Goal: Information Seeking & Learning: Learn about a topic

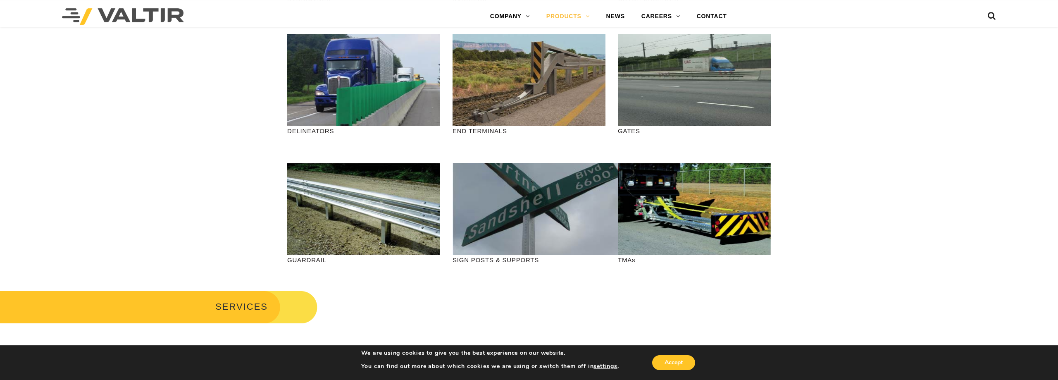
scroll to position [211, 0]
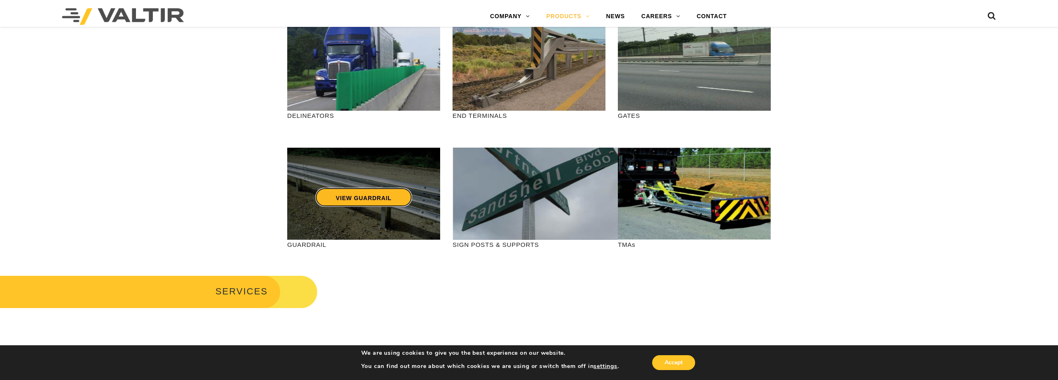
click at [342, 200] on link "VIEW GUARDRAIL" at bounding box center [363, 197] width 97 height 19
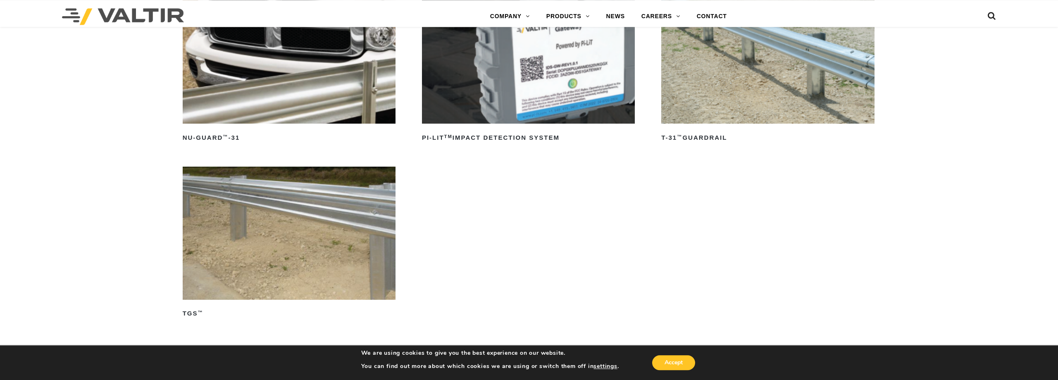
scroll to position [126, 0]
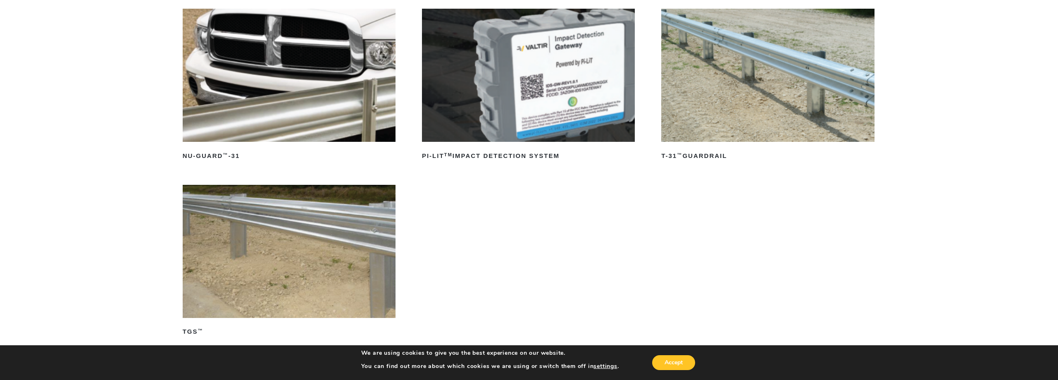
click at [739, 98] on img at bounding box center [767, 75] width 213 height 133
click at [309, 245] on img at bounding box center [289, 251] width 213 height 133
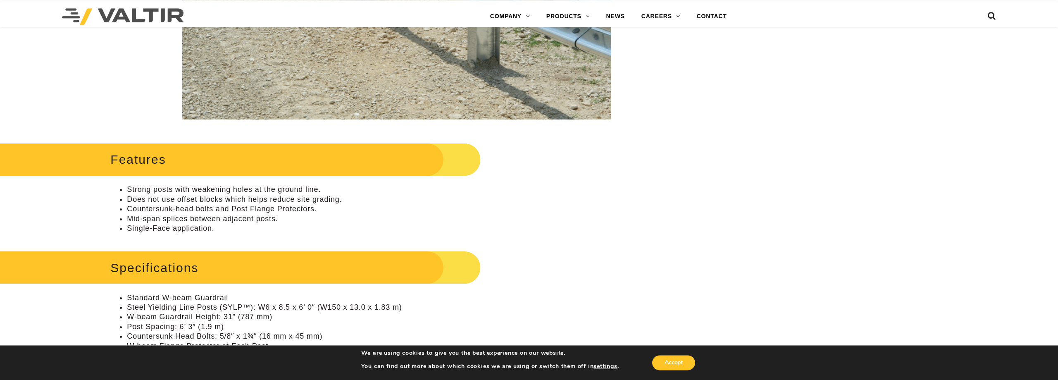
scroll to position [253, 0]
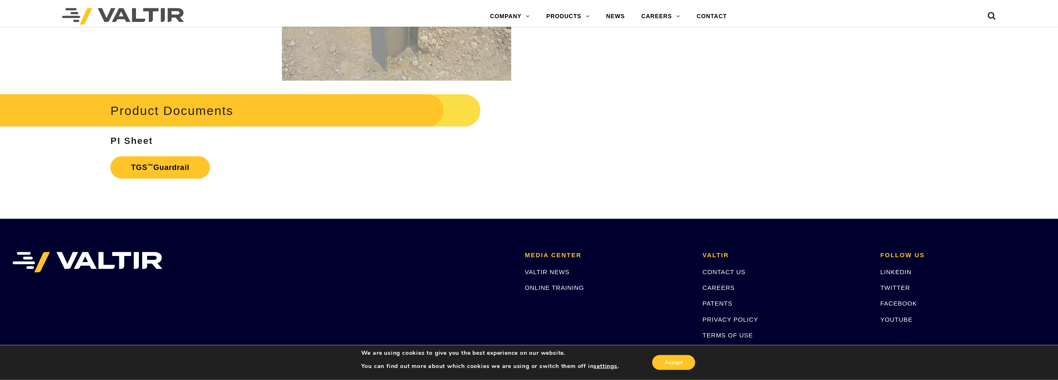
scroll to position [1601, 0]
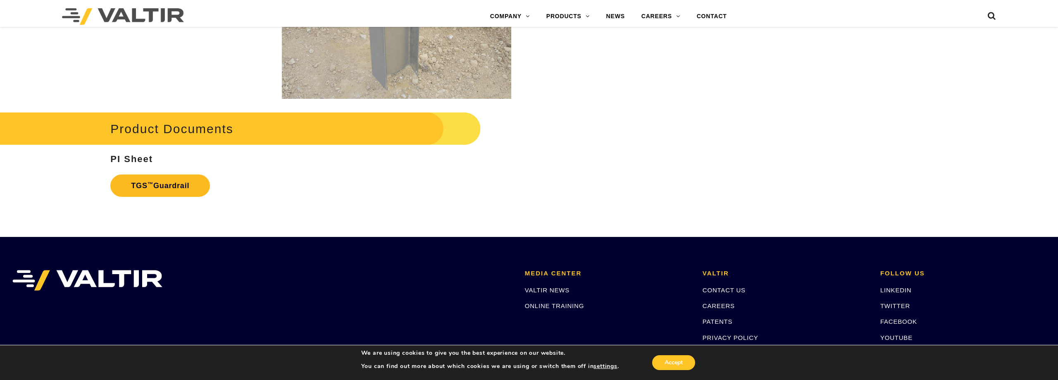
click at [175, 187] on link "TGS ™ Guardrail" at bounding box center [160, 185] width 100 height 22
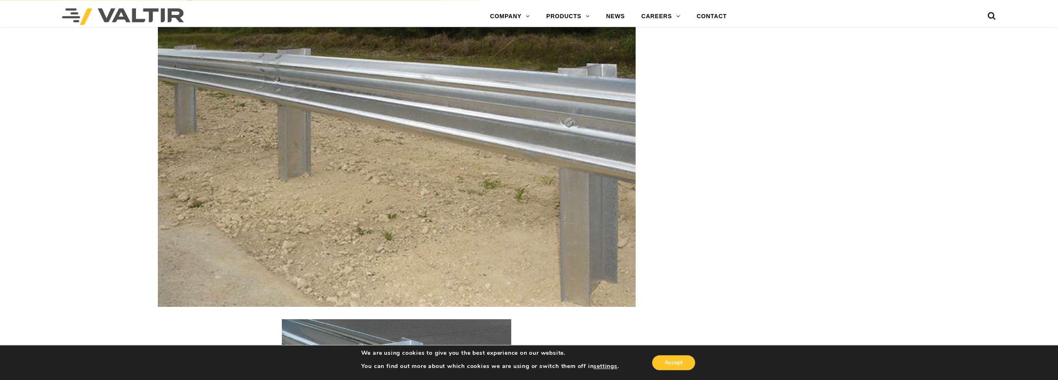
scroll to position [1096, 0]
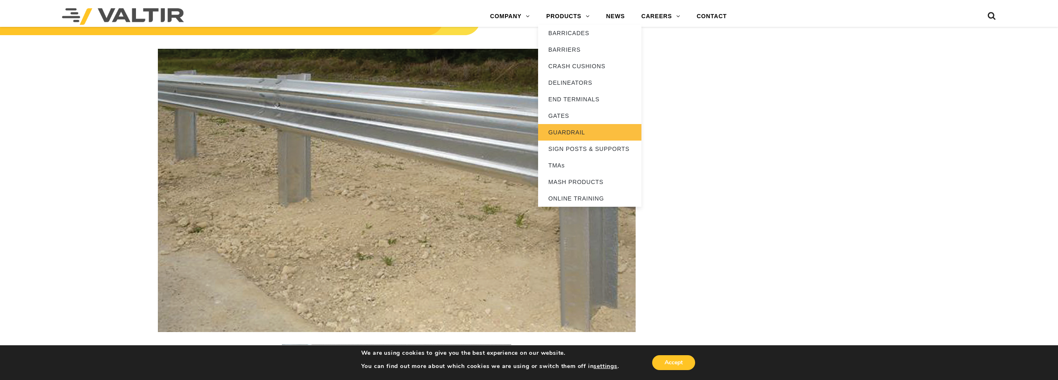
click at [560, 132] on link "GUARDRAIL" at bounding box center [589, 132] width 103 height 17
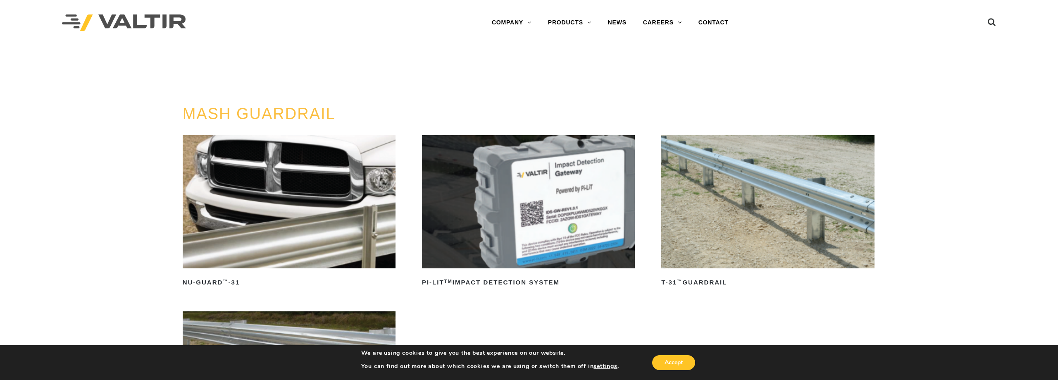
click at [280, 232] on img at bounding box center [289, 201] width 213 height 133
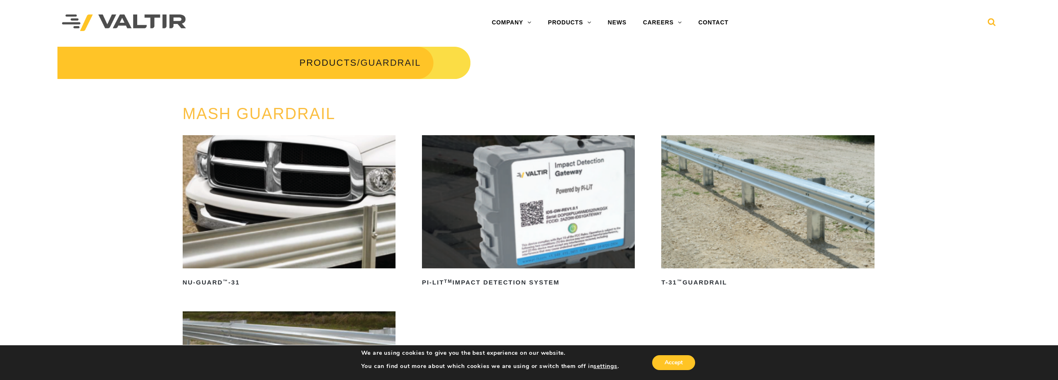
click at [994, 19] on icon at bounding box center [991, 24] width 8 height 12
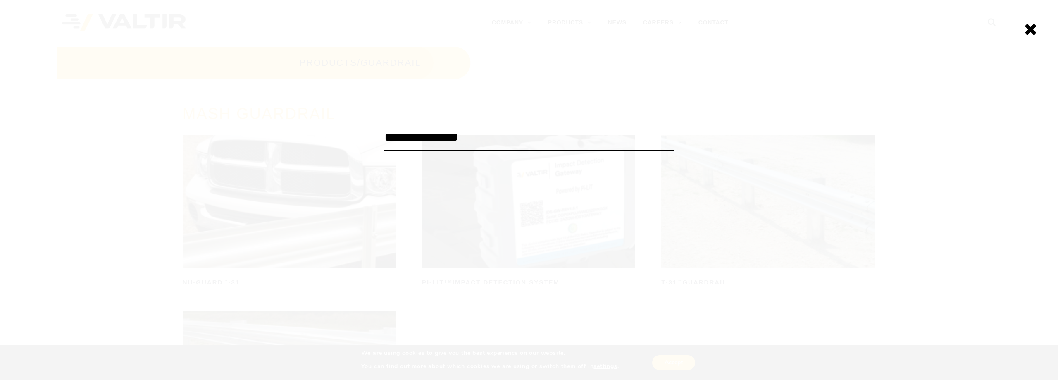
type input "**********"
click input "******" at bounding box center [0, 0] width 0 height 0
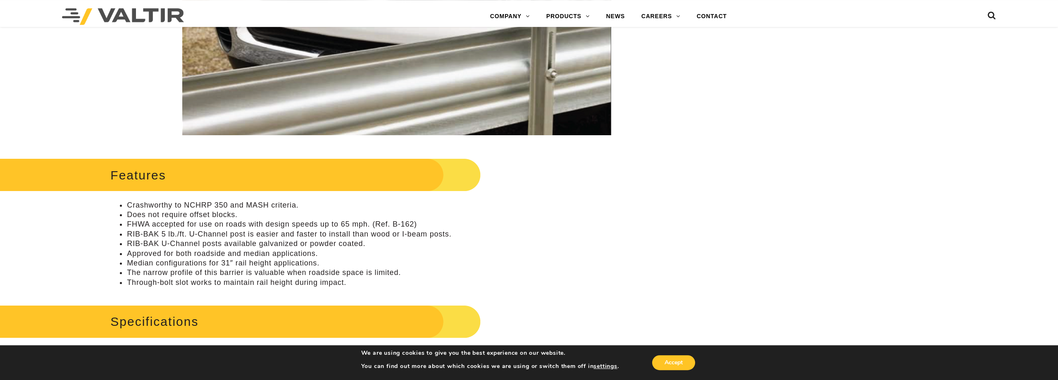
scroll to position [253, 0]
